Goal: Information Seeking & Learning: Learn about a topic

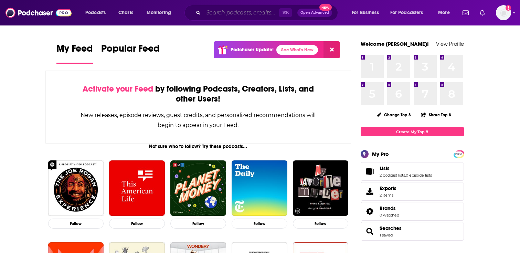
click at [244, 14] on input "Search podcasts, credits, & more..." at bounding box center [241, 12] width 76 height 11
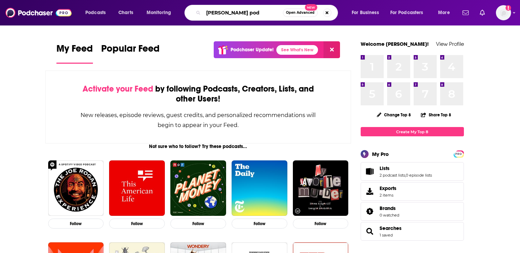
type input "[PERSON_NAME] pod"
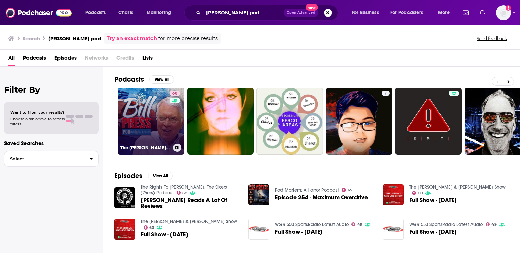
click at [147, 129] on link "60 The [PERSON_NAME] Pod" at bounding box center [151, 121] width 67 height 67
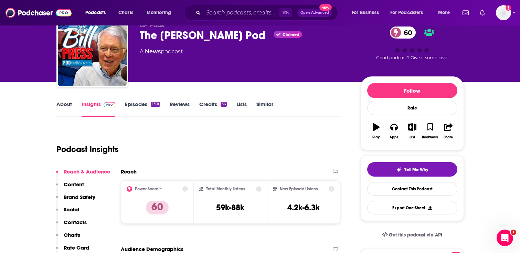
scroll to position [33, 0]
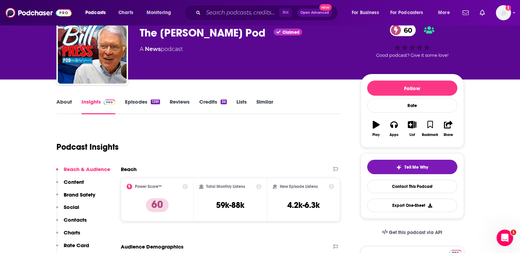
click at [125, 103] on link "Episodes 1391" at bounding box center [142, 106] width 35 height 16
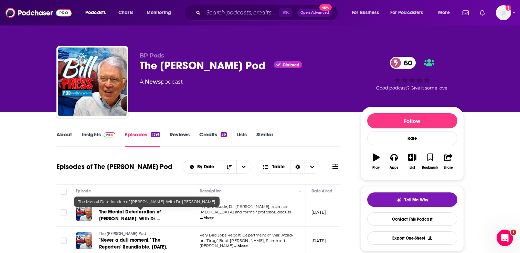
click at [160, 210] on span "The Mental Deterioration of [PERSON_NAME]: With Dr. [PERSON_NAME]" at bounding box center [130, 219] width 62 height 20
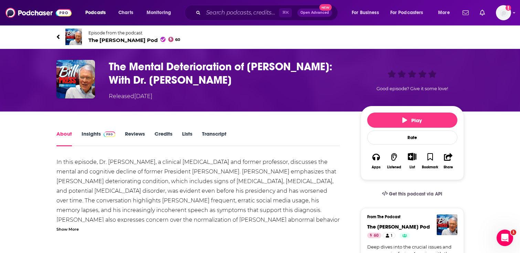
click at [211, 132] on link "Transcript" at bounding box center [214, 138] width 24 height 16
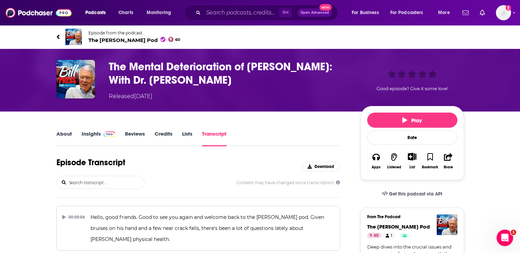
scroll to position [3464, 0]
